Goal: Task Accomplishment & Management: Manage account settings

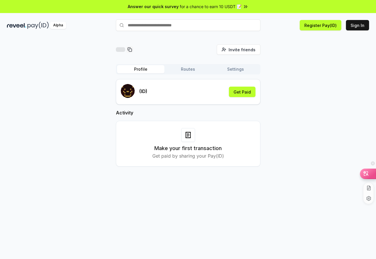
click at [367, 174] on icon at bounding box center [366, 173] width 6 height 6
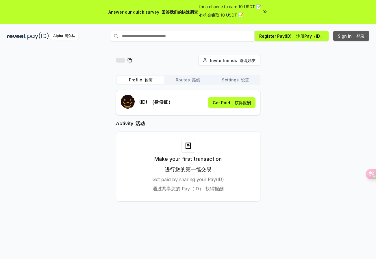
click at [352, 38] on button "Sign In 登录" at bounding box center [352, 36] width 36 height 10
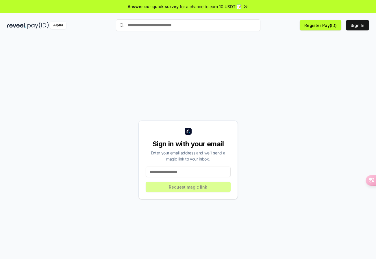
click at [183, 172] on input at bounding box center [188, 171] width 85 height 10
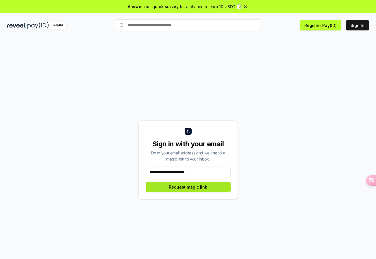
type input "**********"
click at [181, 184] on button "Request magic link" at bounding box center [188, 186] width 85 height 10
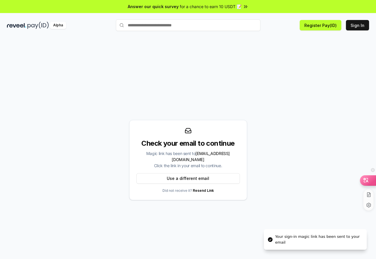
click at [369, 181] on div at bounding box center [369, 180] width 16 height 10
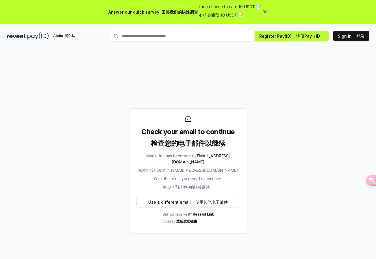
click at [204, 184] on font "单击电子邮件中的链接继续。" at bounding box center [188, 186] width 51 height 5
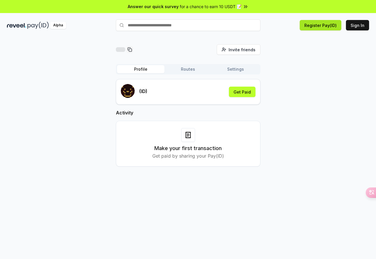
click at [310, 26] on button "Register Pay(ID)" at bounding box center [321, 25] width 42 height 10
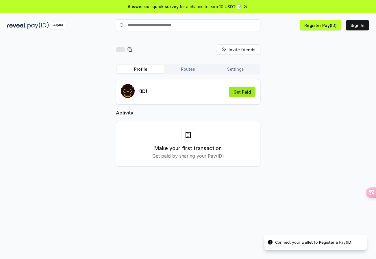
click at [250, 92] on button "Get Paid" at bounding box center [242, 92] width 27 height 10
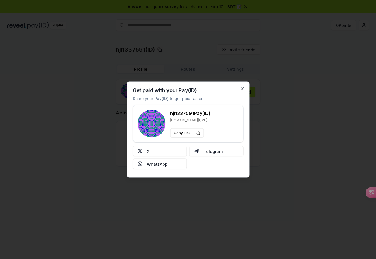
click at [301, 101] on div at bounding box center [188, 129] width 376 height 259
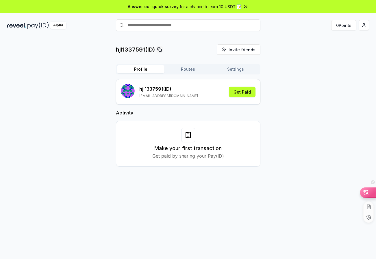
click at [369, 192] on div at bounding box center [369, 192] width 16 height 10
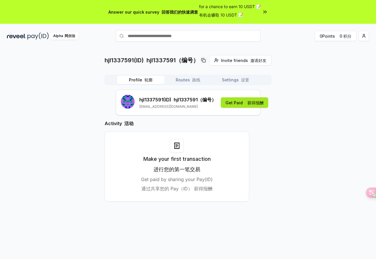
click at [234, 105] on button "Get Paid 获得报酬" at bounding box center [244, 102] width 47 height 10
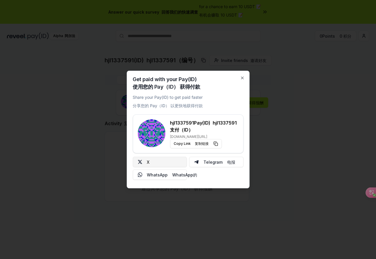
click at [159, 162] on button "X" at bounding box center [160, 162] width 54 height 10
click at [243, 77] on icon "button" at bounding box center [242, 78] width 5 height 5
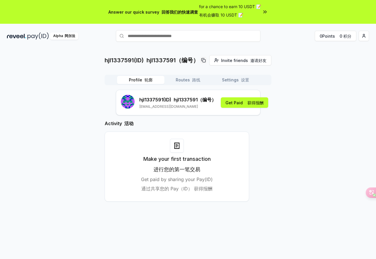
click at [189, 172] on font "进行您的第一笔交易" at bounding box center [177, 169] width 47 height 6
click at [177, 153] on div "Make your first transaction 进行您的第一笔交易 Get paid by sharing your Pay(ID) 通过共享您的 P…" at bounding box center [177, 167] width 130 height 56
click at [174, 140] on div at bounding box center [177, 146] width 14 height 14
click at [175, 148] on icon at bounding box center [177, 145] width 7 height 7
drag, startPoint x: 158, startPoint y: 185, endPoint x: 194, endPoint y: 191, distance: 36.4
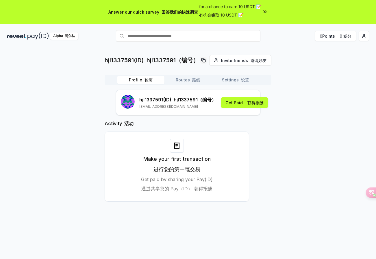
click at [159, 185] on font "通过共享您的 Pay（ID） 获得报酬" at bounding box center [176, 188] width 71 height 7
drag, startPoint x: 215, startPoint y: 187, endPoint x: 213, endPoint y: 181, distance: 6.0
click at [215, 187] on div "Make your first transaction 进行您的第一笔交易 Get paid by sharing your Pay(ID) 通过共享您的 P…" at bounding box center [177, 167] width 130 height 56
click at [174, 137] on div "Make your first transaction 进行您的第一笔交易 Get paid by sharing your Pay(ID) 通过共享您的 P…" at bounding box center [177, 166] width 145 height 70
click at [141, 61] on p "hjl1337591(ID) hjl1337591（编号）" at bounding box center [152, 60] width 94 height 8
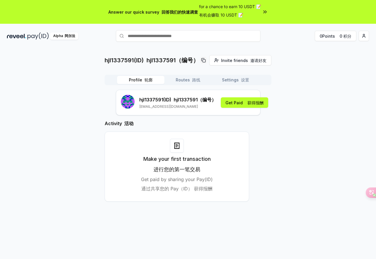
click at [221, 14] on font "有机会赚取 10 USDT 📝" at bounding box center [221, 14] width 44 height 5
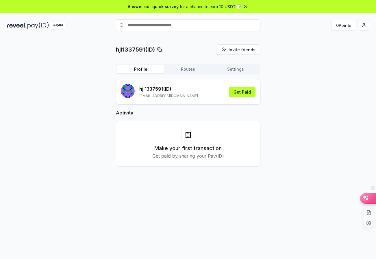
click at [367, 198] on icon at bounding box center [366, 197] width 5 height 5
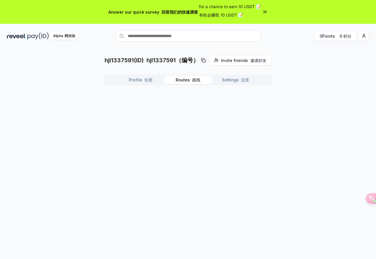
click at [192, 78] on font "button" at bounding box center [191, 79] width 2 height 5
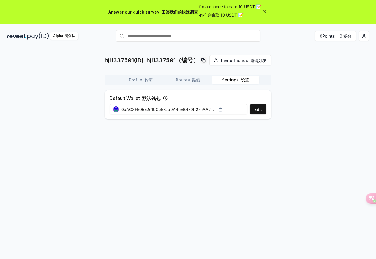
click at [236, 80] on button "Settings 设置" at bounding box center [235, 80] width 47 height 8
